Goal: Book appointment/travel/reservation

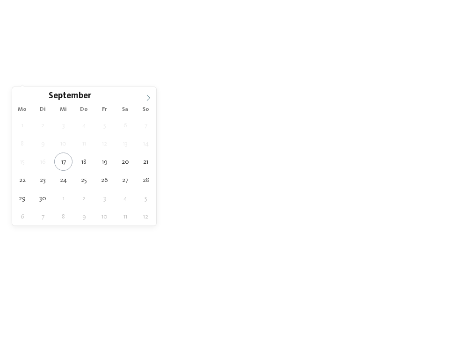
click at [144, 97] on span at bounding box center [148, 95] width 16 height 16
type div "24.10.2025"
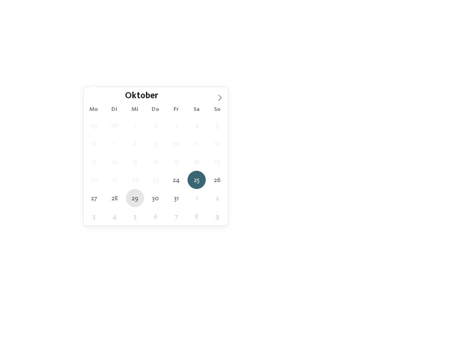
type div "29.10.2025"
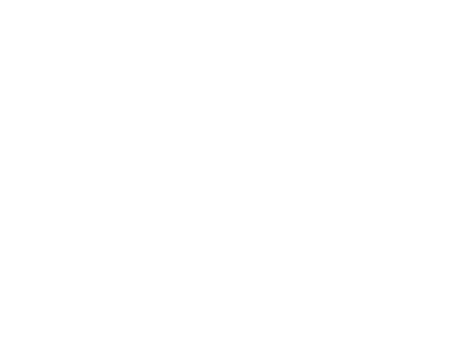
click at [217, 83] on div "Region" at bounding box center [189, 78] width 69 height 16
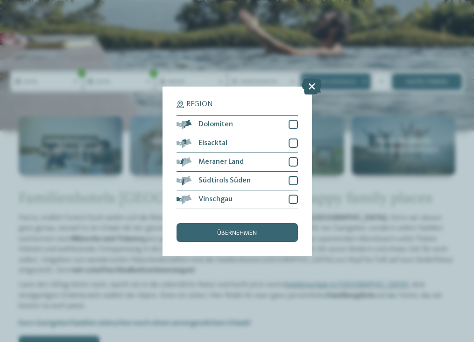
click at [311, 78] on div at bounding box center [312, 86] width 20 height 17
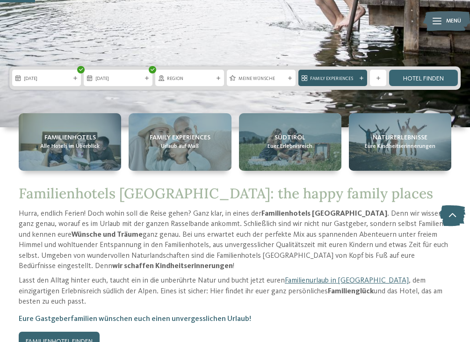
click at [360, 79] on icon at bounding box center [361, 78] width 4 height 4
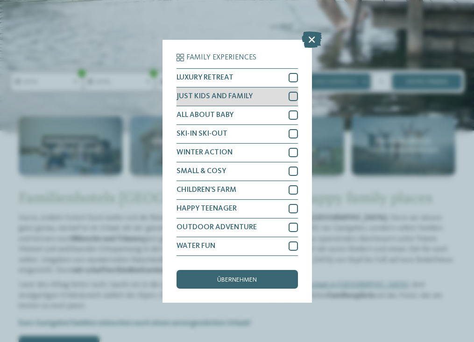
click at [272, 90] on div "JUST KIDS AND FAMILY" at bounding box center [238, 96] width 122 height 19
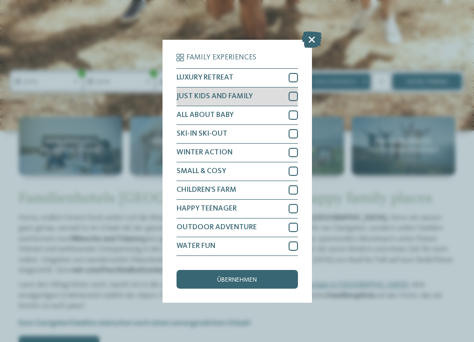
click at [296, 92] on div at bounding box center [293, 96] width 9 height 9
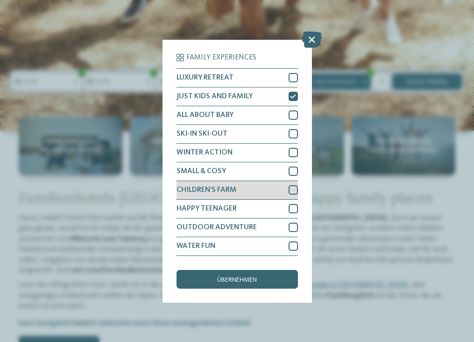
click at [295, 186] on div at bounding box center [293, 189] width 9 height 9
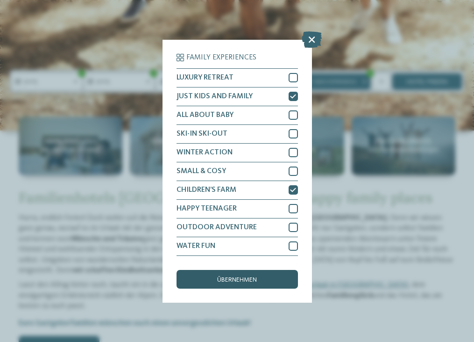
click at [269, 270] on div "übernehmen" at bounding box center [238, 279] width 122 height 19
click at [269, 217] on strong "Familienhotels [GEOGRAPHIC_DATA]" at bounding box center [324, 217] width 126 height 7
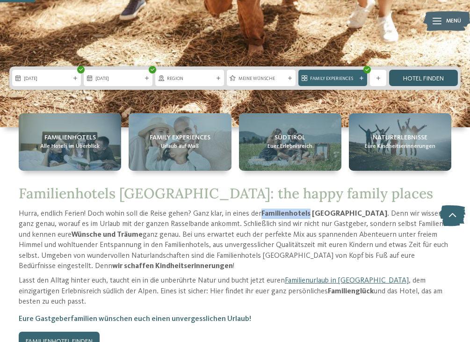
click at [404, 80] on link "Hotel finden" at bounding box center [423, 78] width 69 height 16
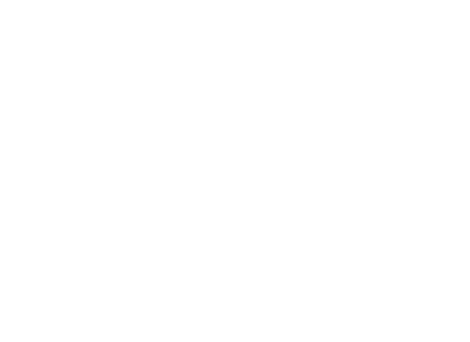
click at [372, 189] on icon at bounding box center [372, 191] width 4 height 4
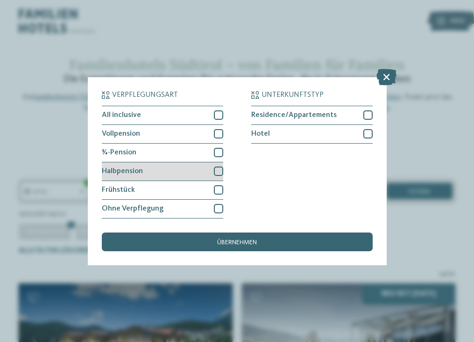
click at [215, 166] on div at bounding box center [218, 170] width 9 height 9
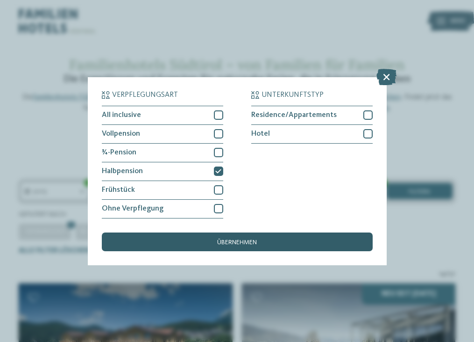
click at [249, 232] on div "übernehmen" at bounding box center [237, 241] width 271 height 19
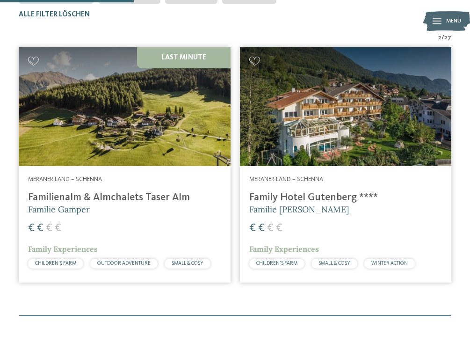
scroll to position [237, 0]
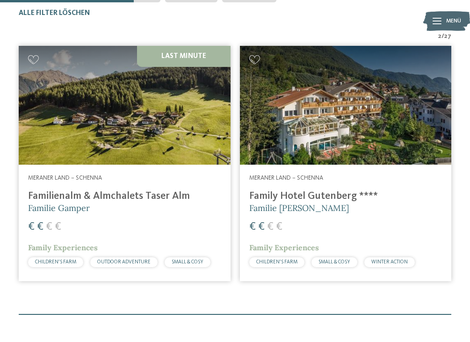
click at [309, 191] on h4 "Family Hotel Gutenberg ****" at bounding box center [345, 196] width 193 height 12
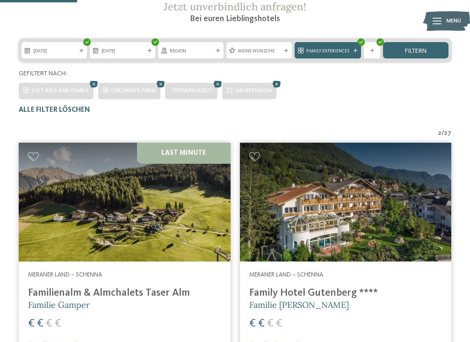
scroll to position [216, 0]
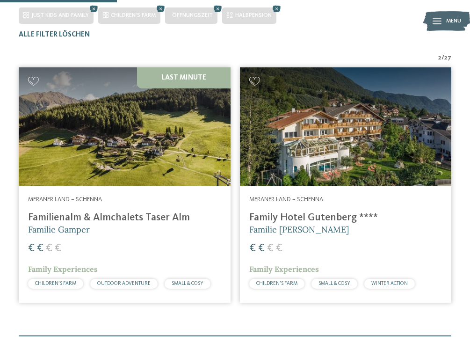
click at [88, 219] on h4 "Familienalm & Almchalets Taser Alm" at bounding box center [124, 217] width 193 height 12
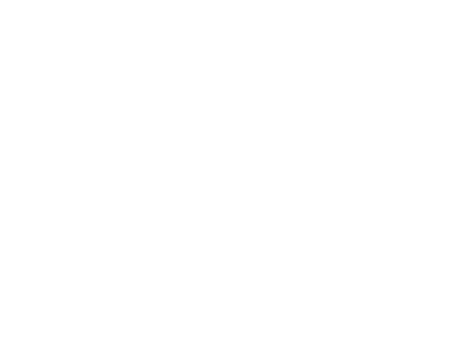
click at [428, 189] on img at bounding box center [235, 174] width 470 height 264
click at [444, 214] on icon at bounding box center [452, 215] width 26 height 21
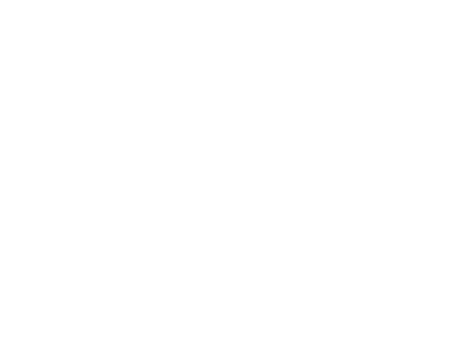
scroll to position [0, 0]
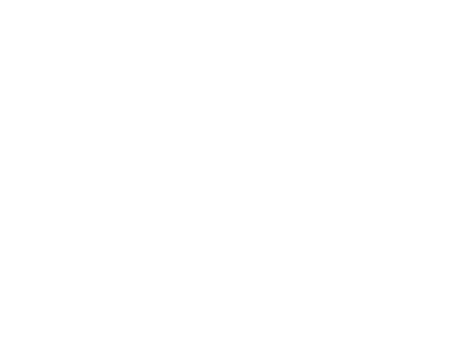
click at [447, 200] on img at bounding box center [235, 174] width 470 height 264
click at [15, 294] on icon at bounding box center [11, 297] width 8 height 7
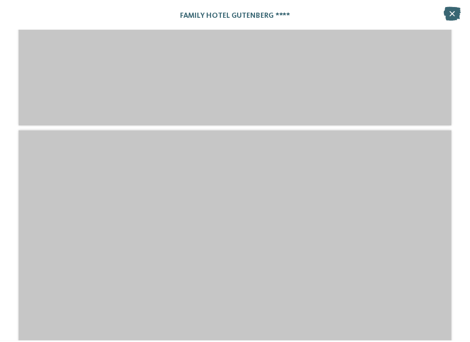
scroll to position [1767, 0]
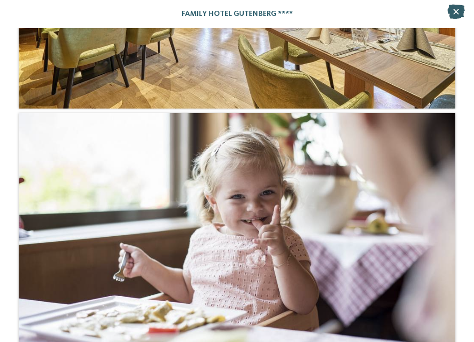
click at [461, 12] on icon at bounding box center [456, 12] width 17 height 14
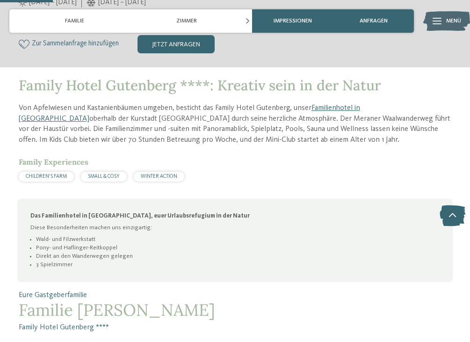
scroll to position [200, 0]
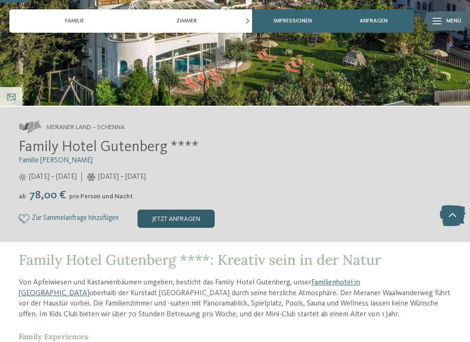
click at [179, 216] on div "jetzt anfragen" at bounding box center [175, 218] width 77 height 19
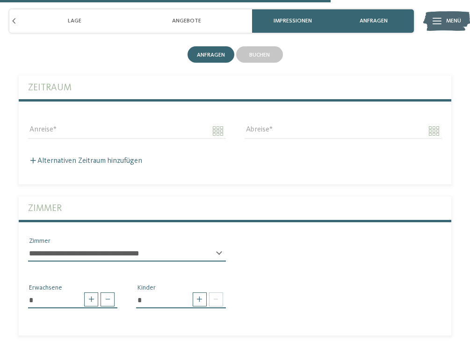
scroll to position [2345, 0]
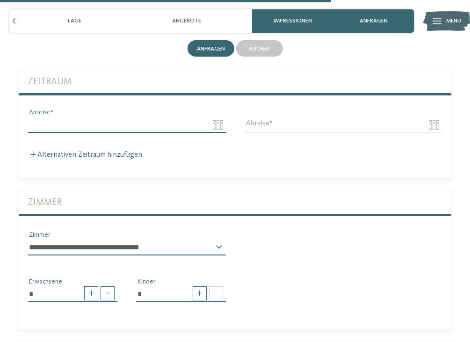
click at [85, 121] on input "Anreise" at bounding box center [127, 125] width 198 height 16
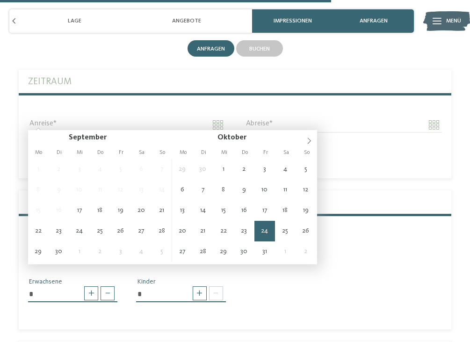
type input "**********"
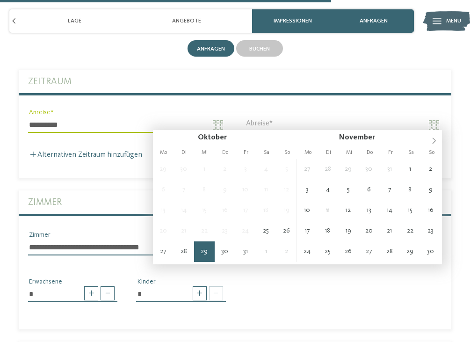
type input "**********"
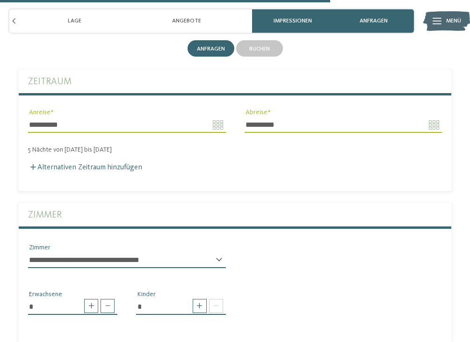
scroll to position [2416, 0]
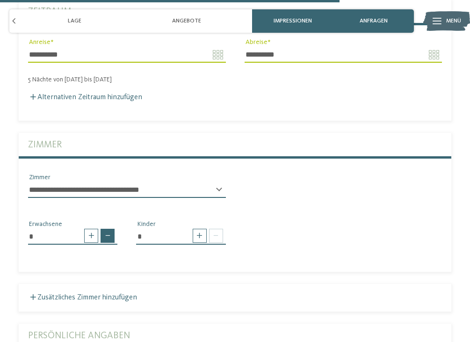
click at [104, 230] on span at bounding box center [107, 236] width 14 height 14
type input "*"
click at [213, 231] on span at bounding box center [216, 236] width 14 height 14
click at [208, 231] on div at bounding box center [206, 236] width 33 height 14
click at [205, 231] on span at bounding box center [200, 236] width 14 height 14
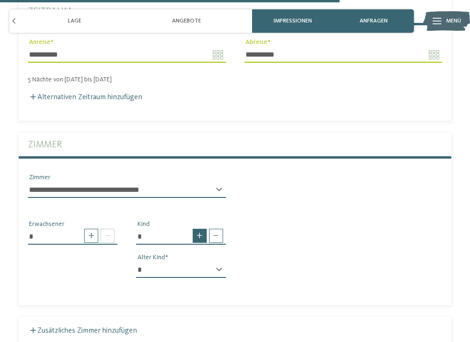
click at [205, 231] on span at bounding box center [200, 236] width 14 height 14
type input "*"
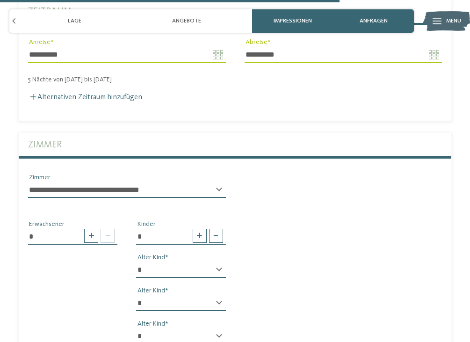
select select "*"
click at [187, 288] on div "* * * * * * * * * * * ** ** ** ** ** ** ** ** Alter Kind * * * * * * * * * * * …" at bounding box center [180, 307] width 89 height 90
select select "*"
click at [192, 320] on div "* * * * * * * * * * * ** ** ** ** ** ** ** ** Alter Kind * * * * * * * * * * * …" at bounding box center [180, 307] width 89 height 90
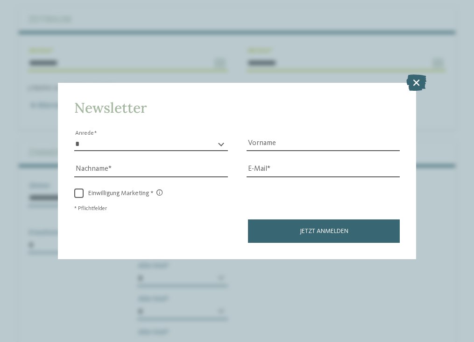
select select "**"
click at [418, 74] on icon at bounding box center [417, 82] width 20 height 16
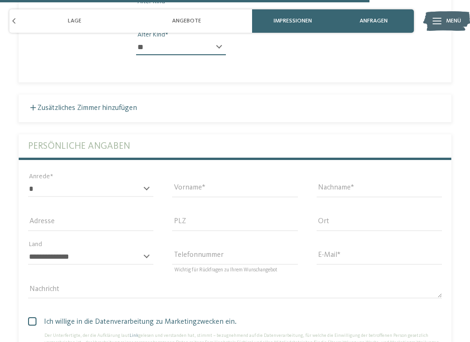
scroll to position [2706, 0]
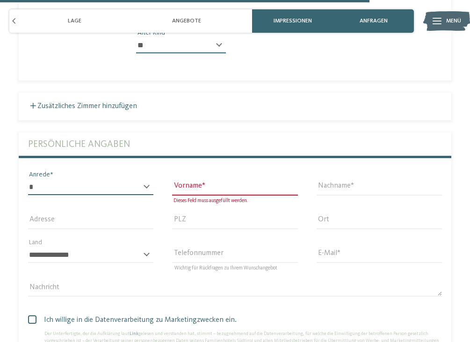
select select "*"
click at [181, 179] on input "Vorname" at bounding box center [234, 187] width 125 height 16
type input "*******"
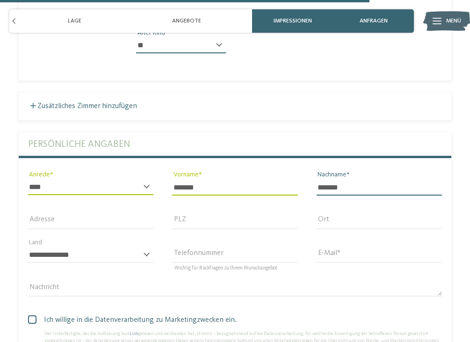
type input "*******"
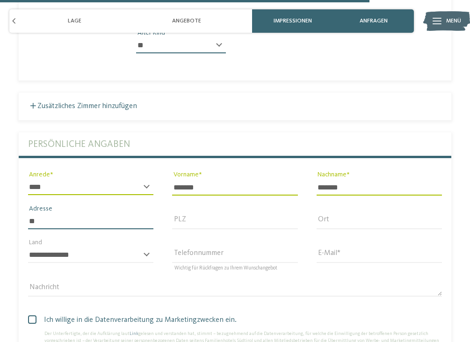
type input "*"
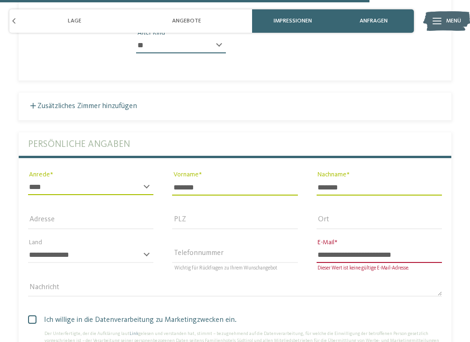
type input "**********"
click at [37, 314] on span "Ich willige in die Datenverarbeitung zu Marketingzwecken ein." at bounding box center [238, 319] width 407 height 11
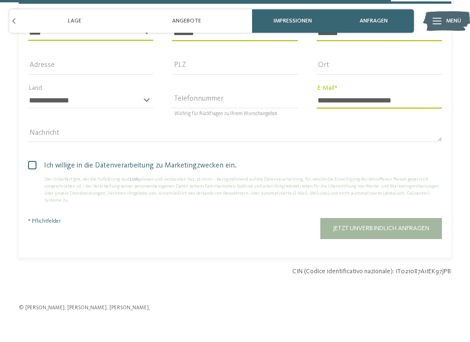
scroll to position [2862, 0]
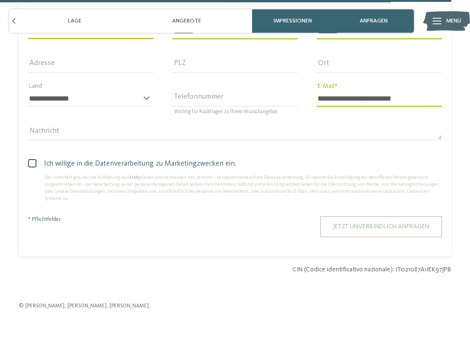
click at [375, 223] on span "Jetzt unverbindlich anfragen" at bounding box center [381, 226] width 96 height 7
click at [375, 216] on div "Jetzt unverbindlich anfragen" at bounding box center [289, 226] width 306 height 21
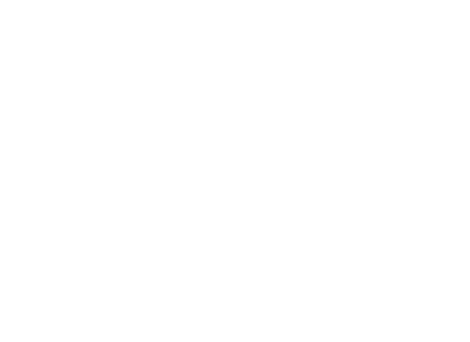
click at [26, 61] on icon at bounding box center [20, 60] width 23 height 19
click at [113, 252] on h4 "[PERSON_NAME] & [PERSON_NAME] Family Aparthotel ****ˢ" at bounding box center [124, 264] width 193 height 25
click at [21, 299] on div "Impressionen" at bounding box center [11, 296] width 22 height 19
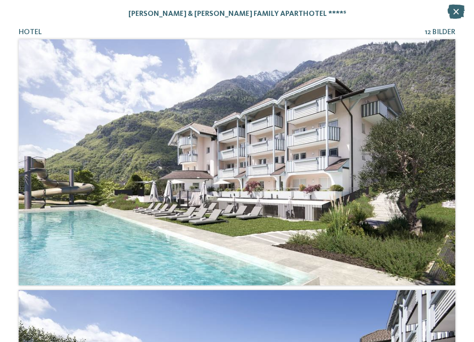
drag, startPoint x: 357, startPoint y: 244, endPoint x: 337, endPoint y: 158, distance: 88.7
click at [337, 158] on div at bounding box center [237, 162] width 437 height 246
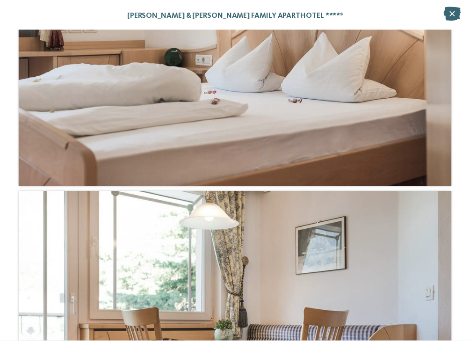
scroll to position [3663, 0]
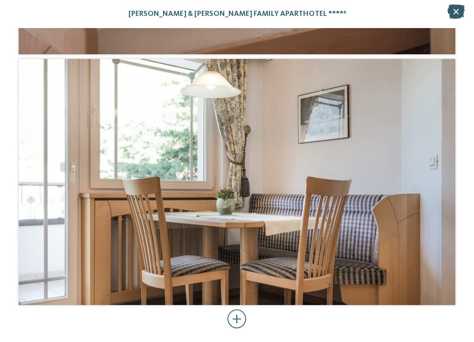
click at [454, 9] on icon at bounding box center [456, 12] width 17 height 14
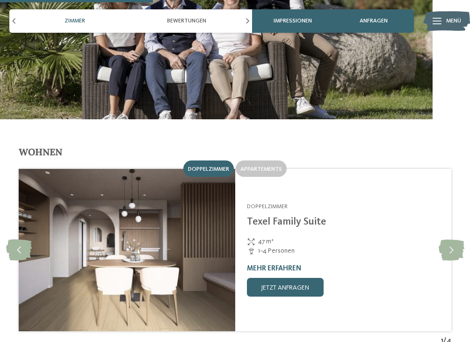
scroll to position [1094, 0]
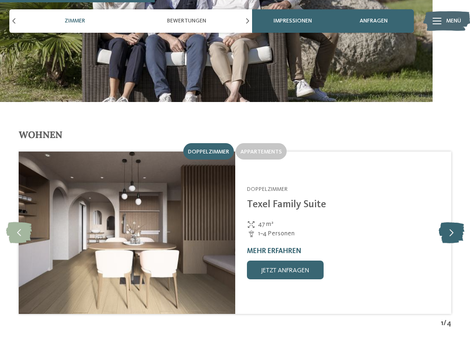
click at [450, 222] on icon at bounding box center [451, 232] width 26 height 21
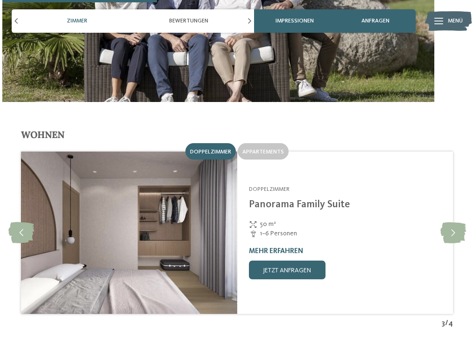
scroll to position [1099, 0]
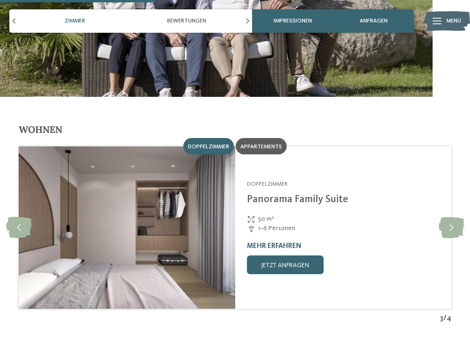
click at [268, 138] on div "Appartements" at bounding box center [261, 146] width 51 height 16
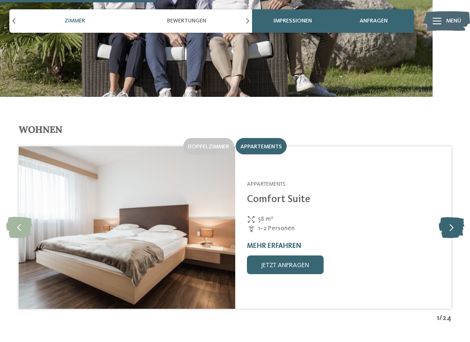
click at [455, 219] on icon at bounding box center [451, 227] width 26 height 21
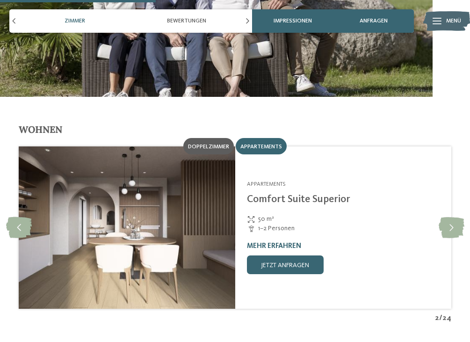
click at [226, 139] on div "Doppelzimmer" at bounding box center [208, 146] width 50 height 16
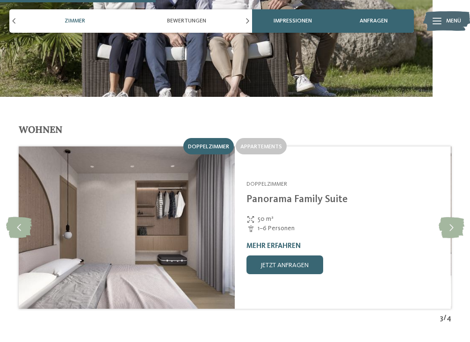
click at [178, 222] on img at bounding box center [126, 227] width 216 height 162
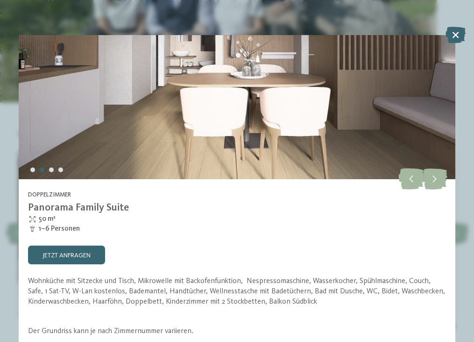
scroll to position [123, 0]
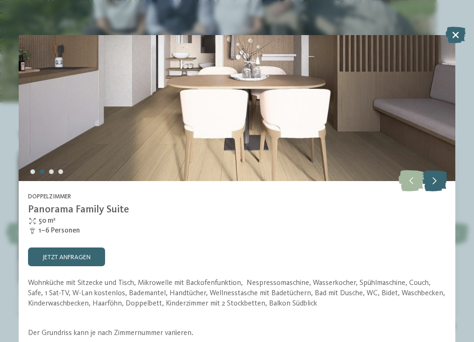
click at [438, 181] on icon at bounding box center [435, 180] width 26 height 21
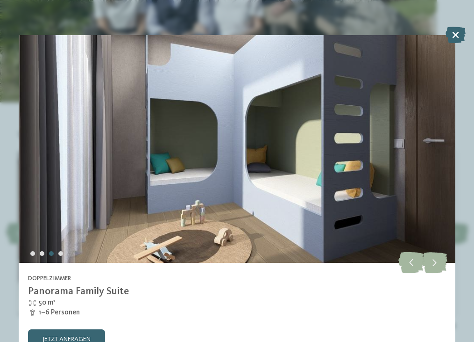
scroll to position [87, 0]
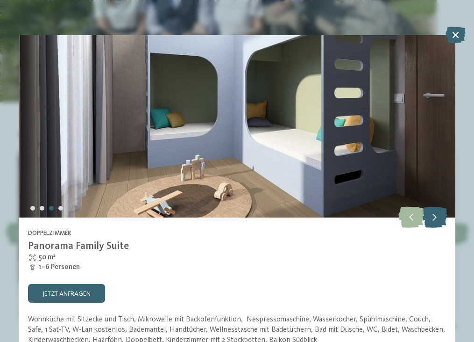
click at [442, 215] on icon at bounding box center [435, 217] width 26 height 21
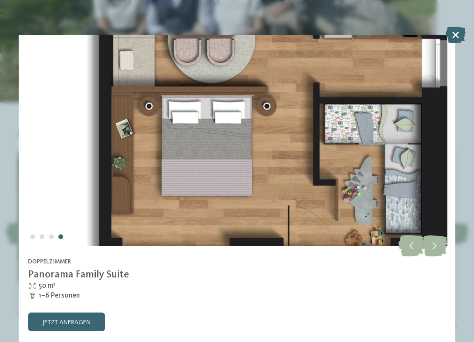
scroll to position [188, 0]
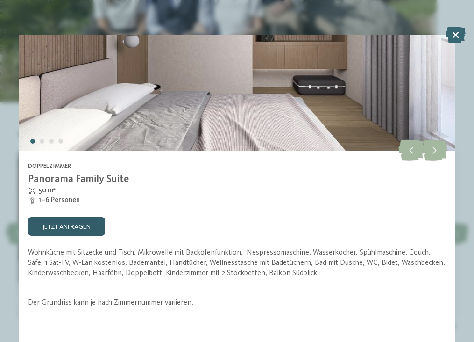
click at [76, 217] on link "jetzt anfragen" at bounding box center [66, 226] width 77 height 19
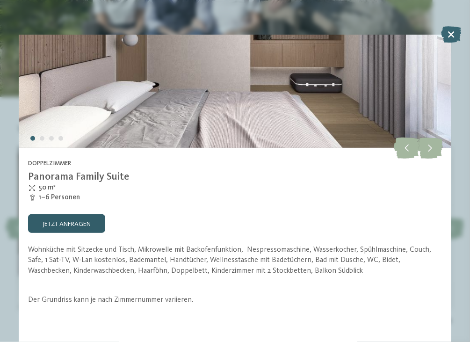
click at [76, 195] on img at bounding box center [127, 227] width 216 height 162
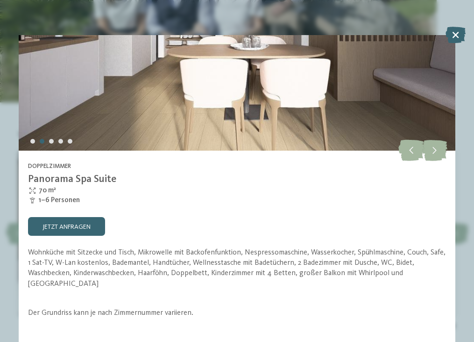
click at [76, 217] on link "jetzt anfragen" at bounding box center [66, 226] width 77 height 19
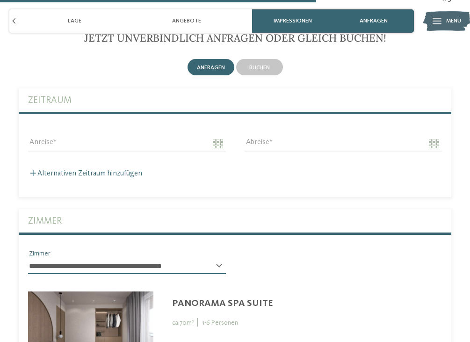
scroll to position [2330, 0]
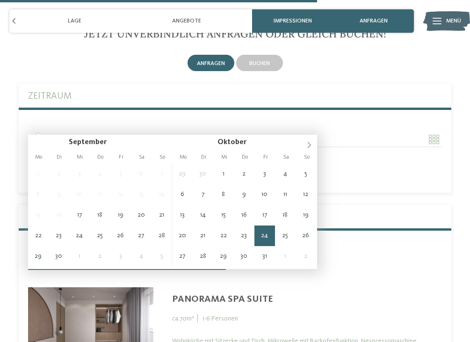
type input "**********"
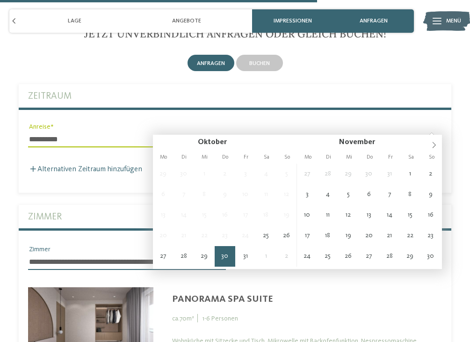
type input "**********"
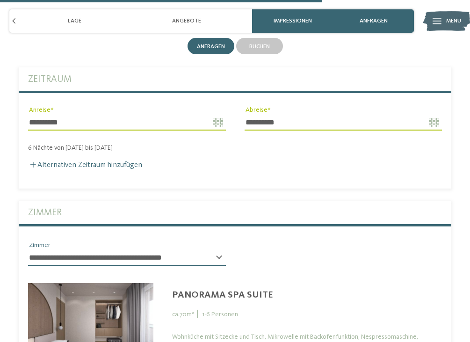
scroll to position [2377, 0]
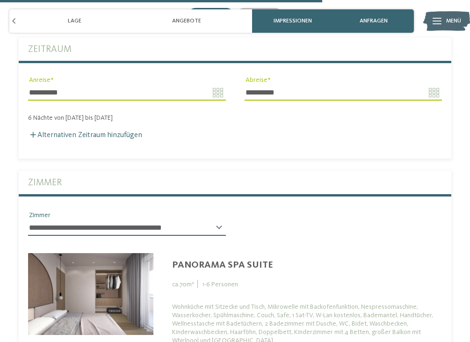
click at [221, 220] on div "**********" at bounding box center [127, 232] width 198 height 24
click at [219, 220] on div "**********" at bounding box center [127, 232] width 198 height 24
select select
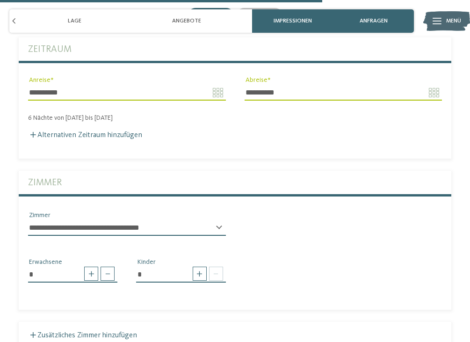
click at [115, 266] on input "*" at bounding box center [72, 274] width 89 height 16
click at [114, 266] on span at bounding box center [107, 273] width 14 height 14
type input "*"
click at [201, 266] on span at bounding box center [200, 273] width 14 height 14
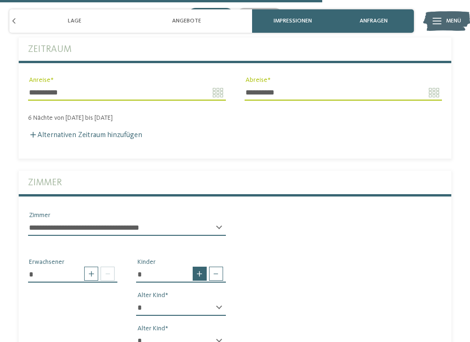
click at [201, 266] on span at bounding box center [200, 273] width 14 height 14
type input "*"
select select "*"
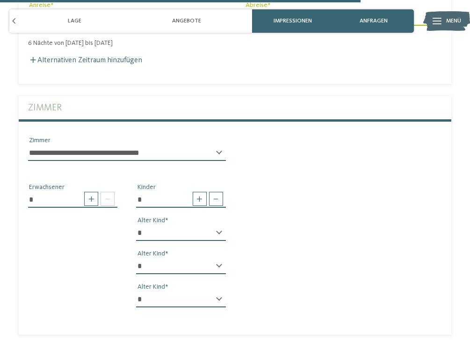
scroll to position [2630, 0]
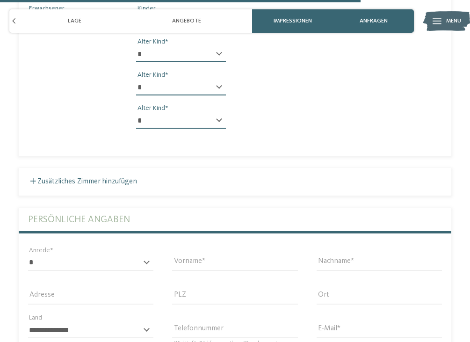
select select "**"
select select "*"
type input "*******"
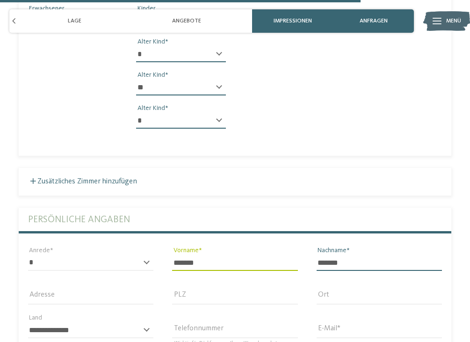
type input "*******"
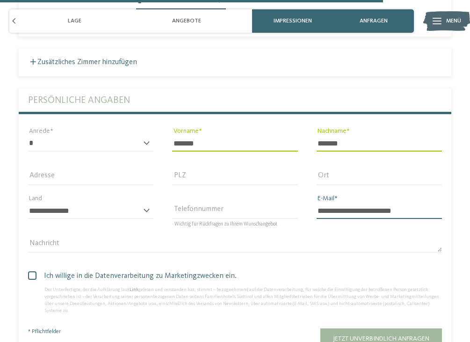
scroll to position [2796, 0]
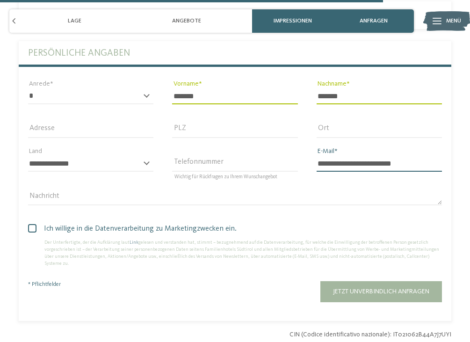
type input "**********"
click at [34, 224] on span at bounding box center [32, 228] width 8 height 8
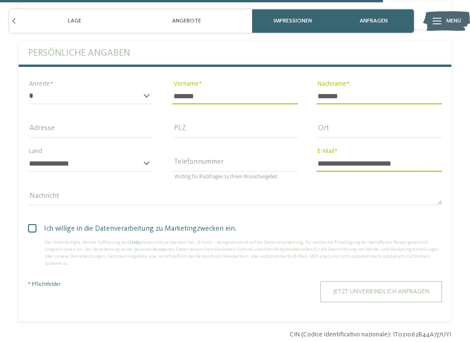
click at [367, 288] on span "Jetzt unverbindlich anfragen" at bounding box center [381, 291] width 96 height 7
click at [367, 281] on div "Jetzt unverbindlich anfragen" at bounding box center [289, 291] width 306 height 21
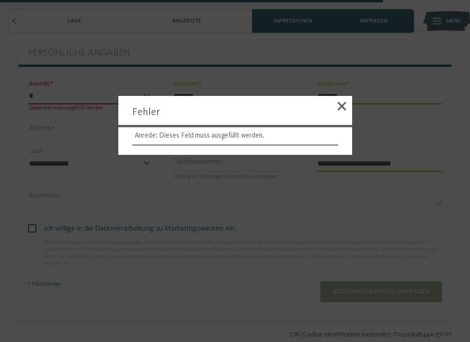
click at [5, 29] on div at bounding box center [235, 171] width 470 height 342
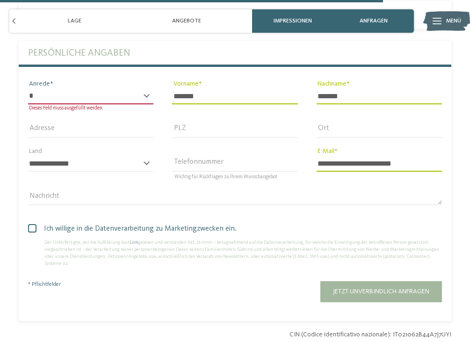
select select "*"
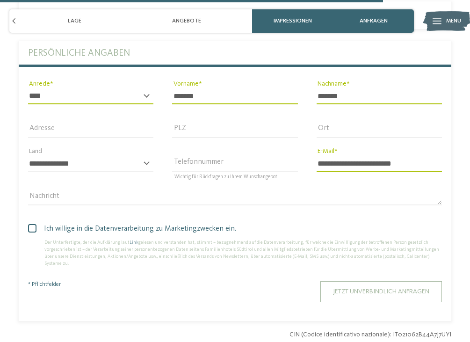
click at [385, 288] on span "Jetzt unverbindlich anfragen" at bounding box center [381, 291] width 96 height 7
